Goal: Navigation & Orientation: Find specific page/section

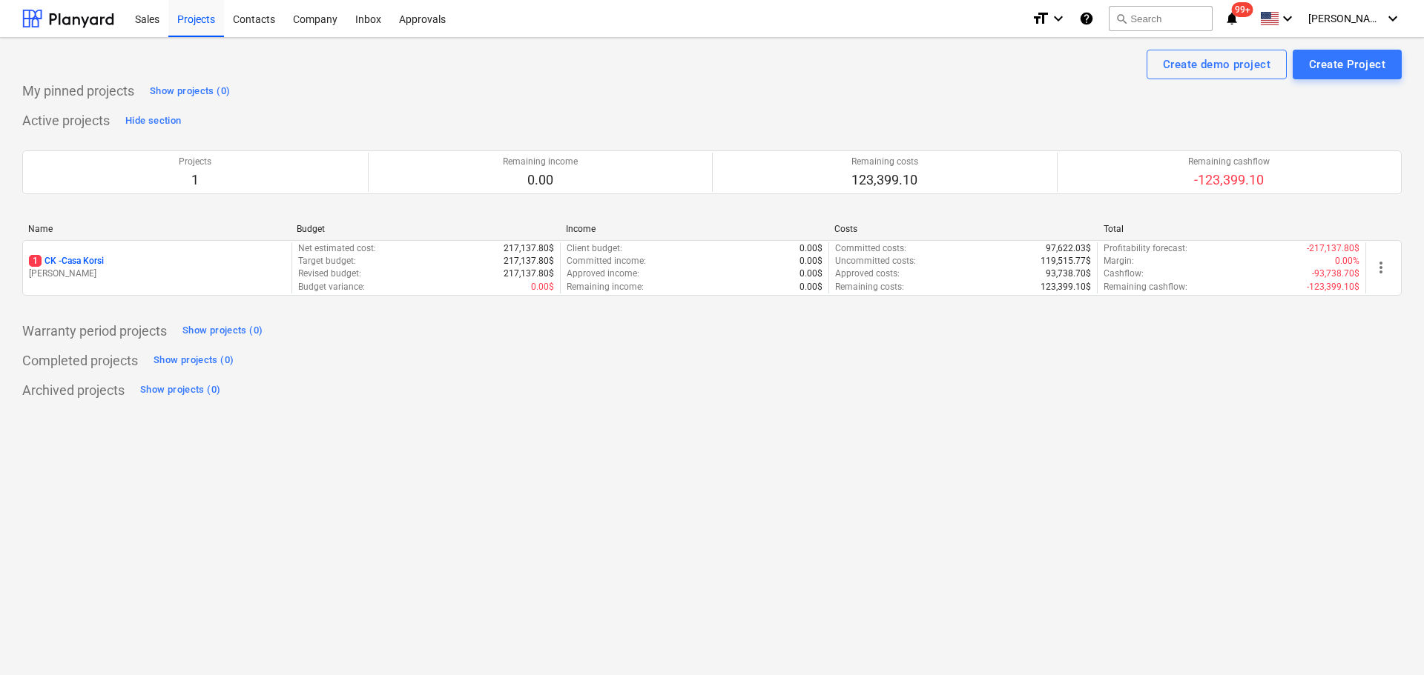
click at [846, 14] on div "Project fetching failed You do not have permissions for this action" at bounding box center [1216, 23] width 400 height 47
click at [846, 24] on div "Project fetching failed You do not have permissions for this action" at bounding box center [1216, 23] width 400 height 47
click at [1375, 16] on span "[PERSON_NAME]" at bounding box center [1345, 19] width 74 height 12
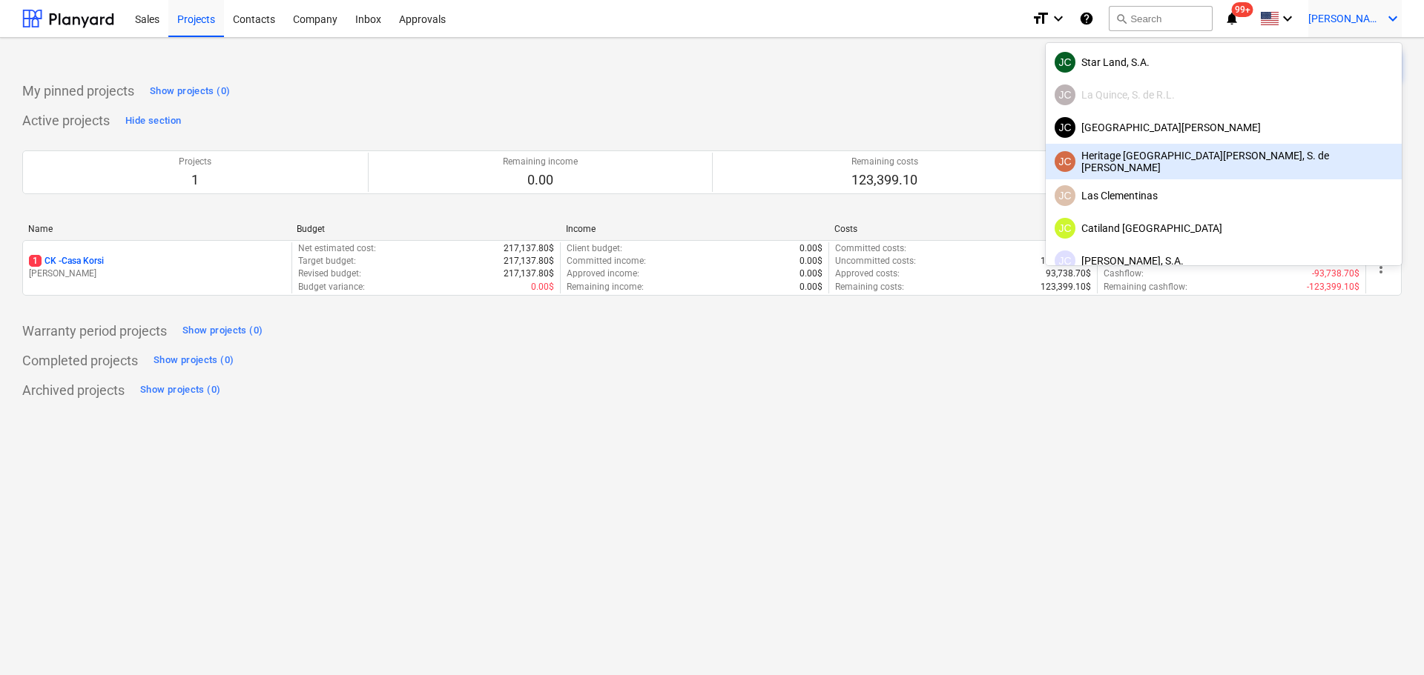
click at [1278, 161] on div "JC Heritage [GEOGRAPHIC_DATA][PERSON_NAME], S. de [PERSON_NAME]" at bounding box center [1223, 162] width 338 height 24
